Goal: Information Seeking & Learning: Learn about a topic

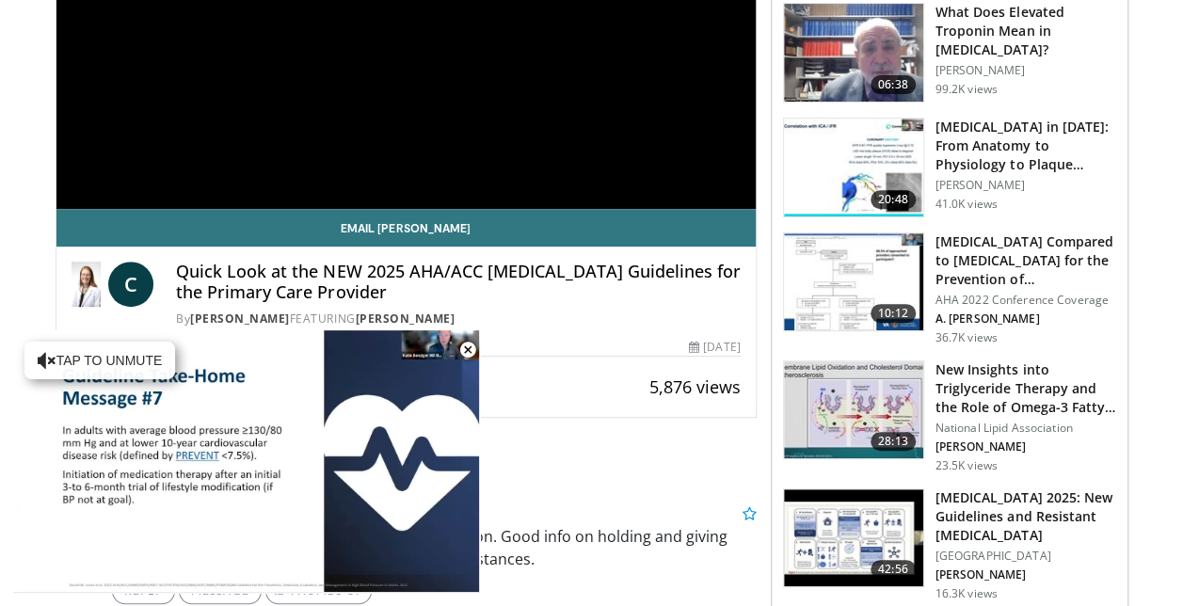
scroll to position [376, 0]
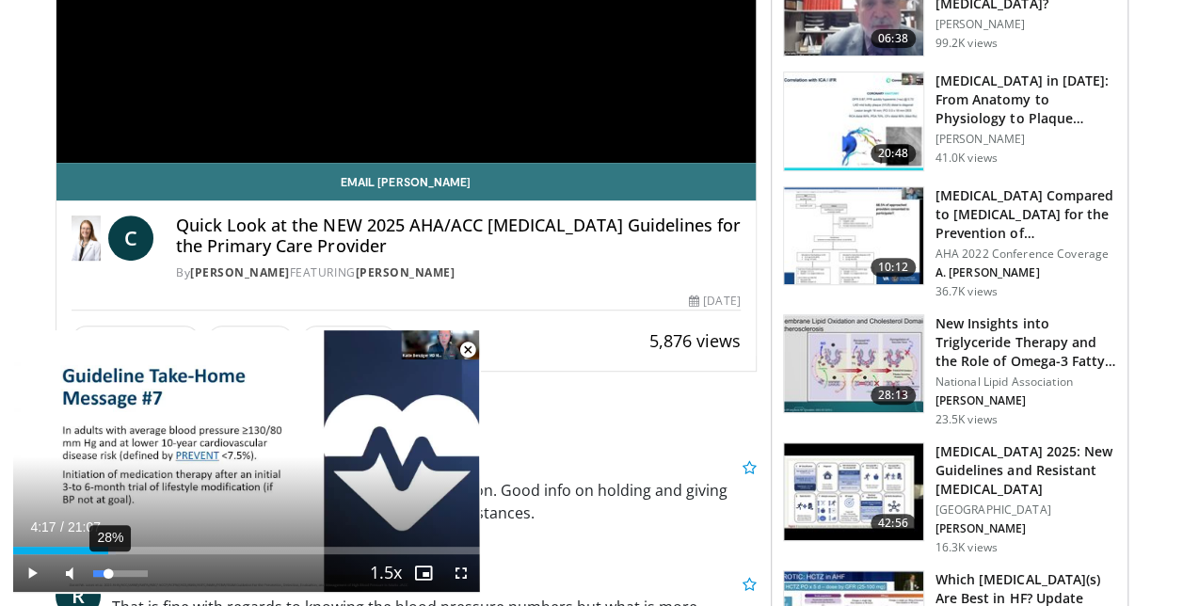
drag, startPoint x: 23, startPoint y: 552, endPoint x: 107, endPoint y: 555, distance: 84.8
click at [107, 555] on div "Current Time 4:17 / Duration 21:07 Play Skip Backward Skip Forward Mute 28% Loa…" at bounding box center [246, 573] width 467 height 38
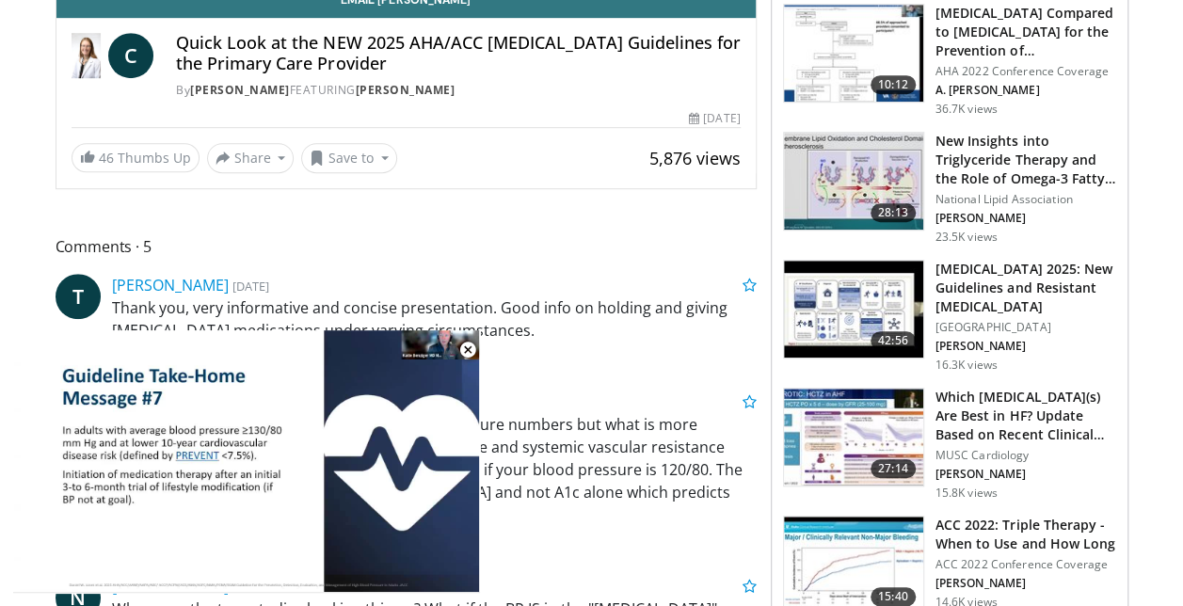
scroll to position [627, 0]
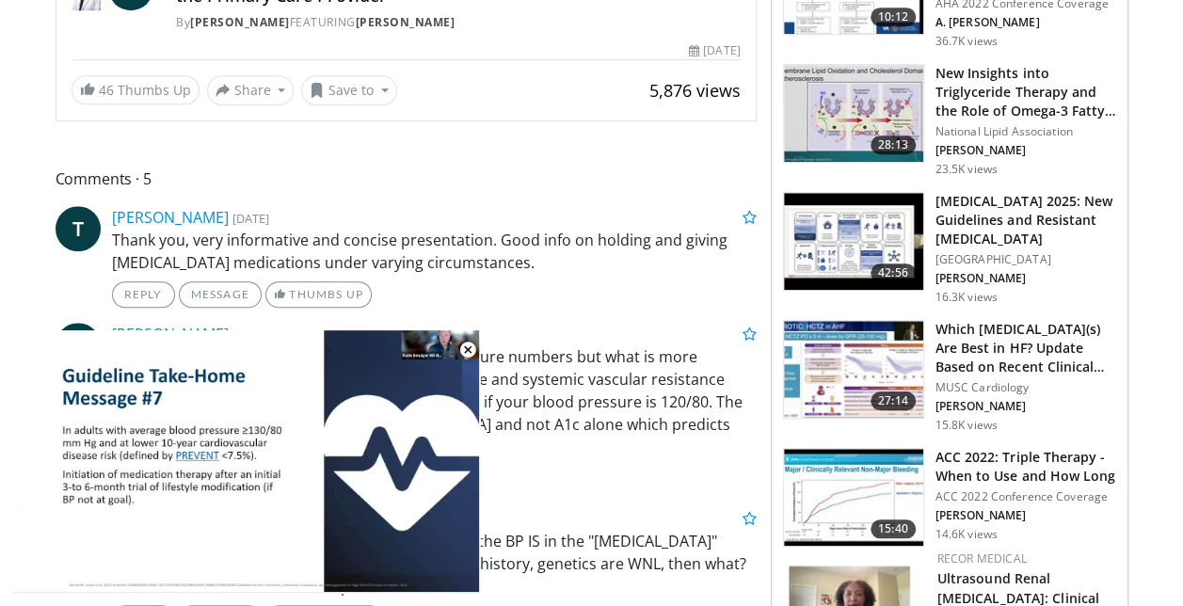
click at [535, 473] on div "Reply Message 1 Thumbs Up" at bounding box center [434, 479] width 645 height 26
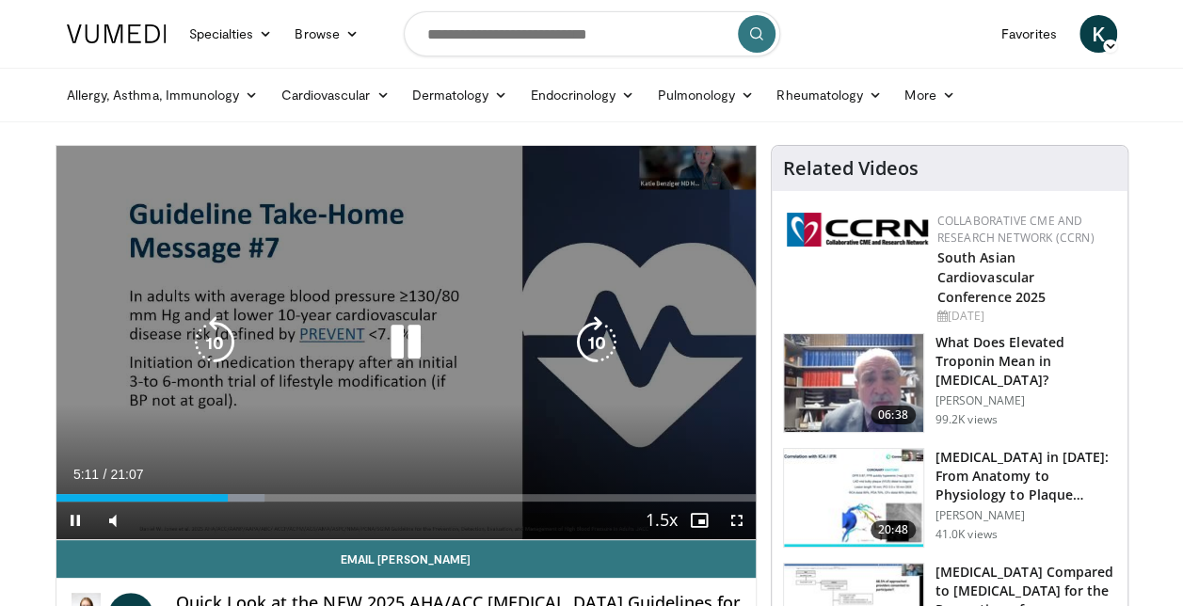
scroll to position [125, 0]
